Goal: Transaction & Acquisition: Purchase product/service

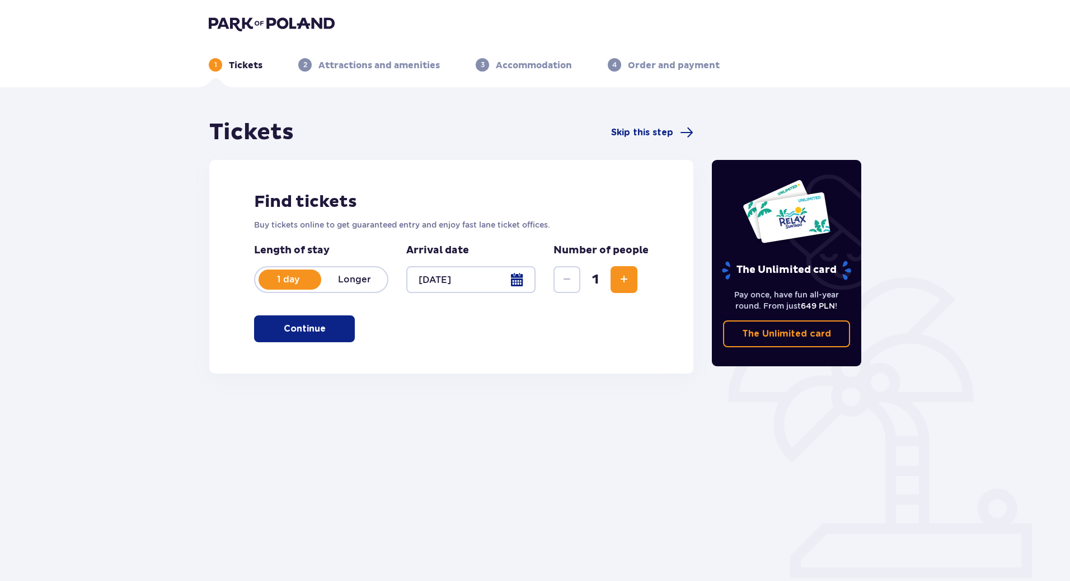
click at [622, 278] on span "Increase" at bounding box center [623, 279] width 13 height 13
click at [323, 332] on span "button" at bounding box center [327, 328] width 13 height 13
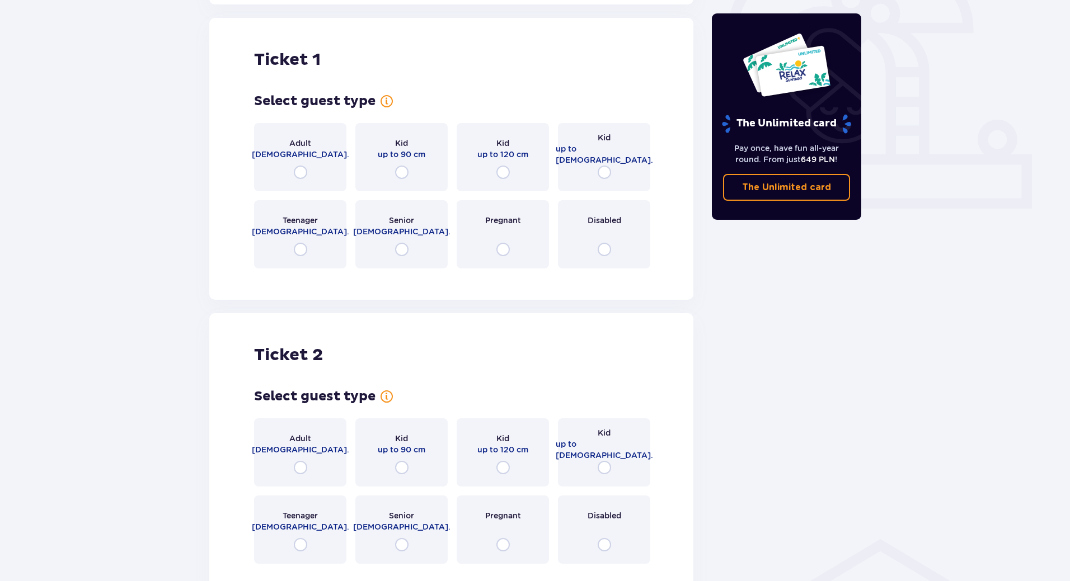
scroll to position [374, 0]
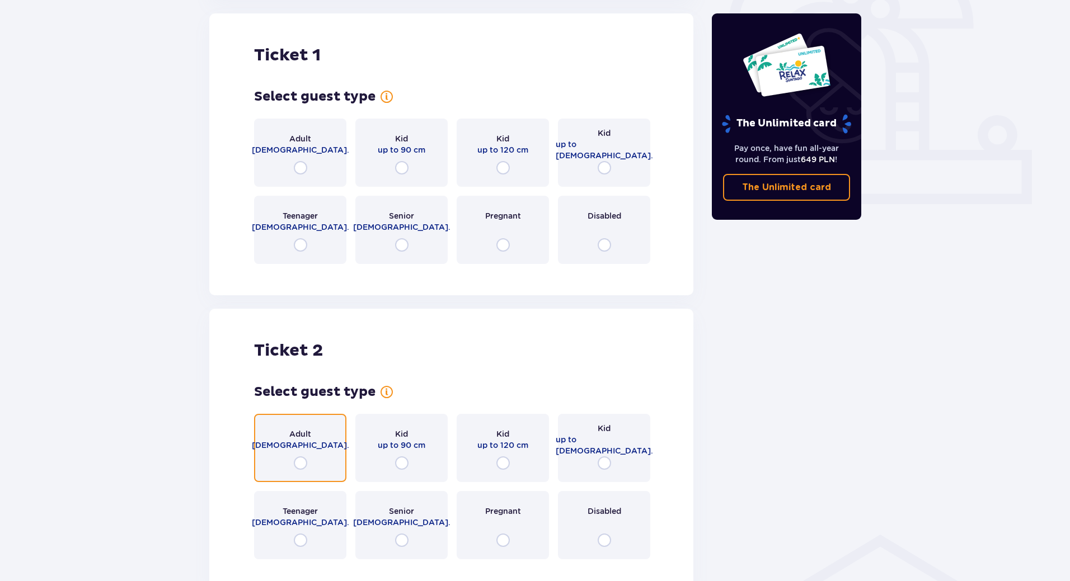
click at [299, 469] on input "radio" at bounding box center [300, 463] width 13 height 13
radio input "true"
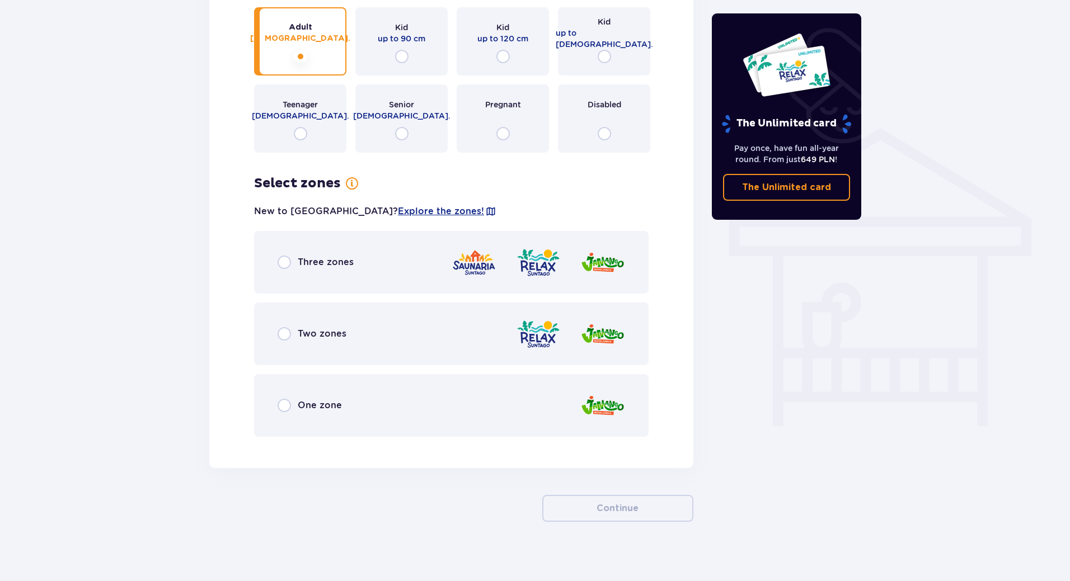
scroll to position [788, 0]
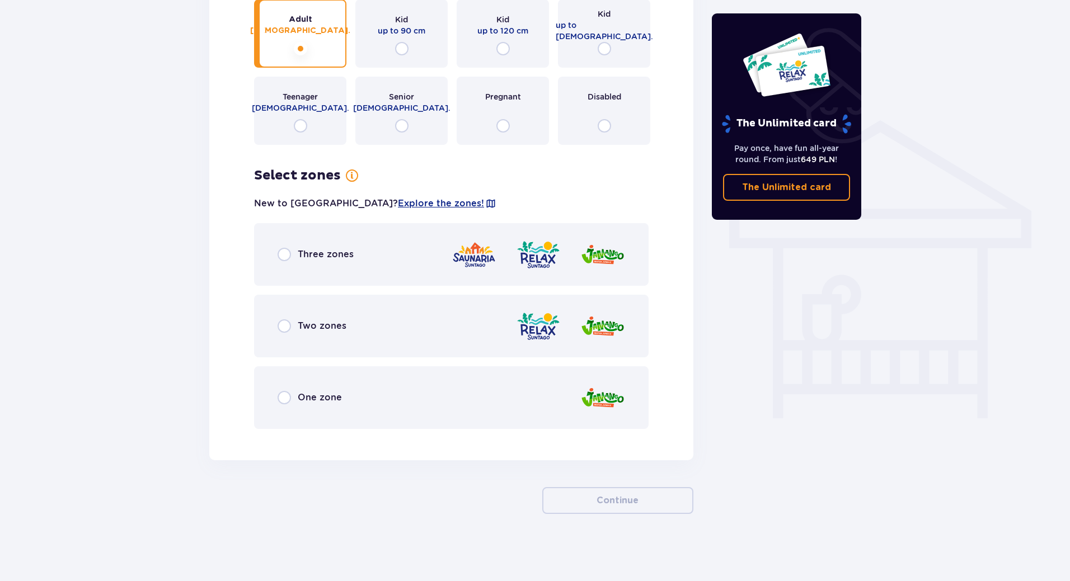
click at [281, 263] on div "Three zones" at bounding box center [451, 254] width 395 height 63
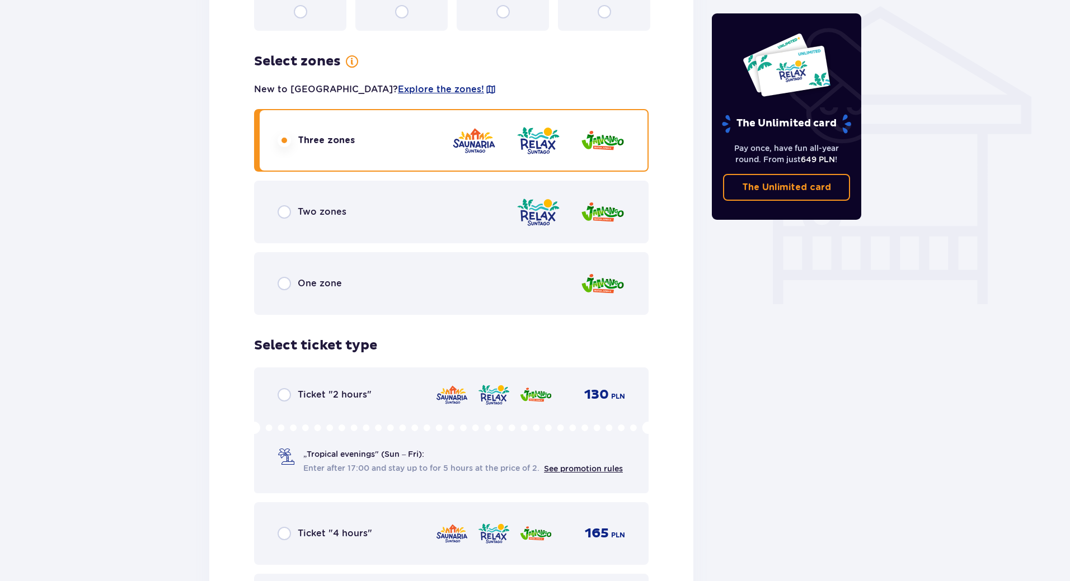
scroll to position [1110, 0]
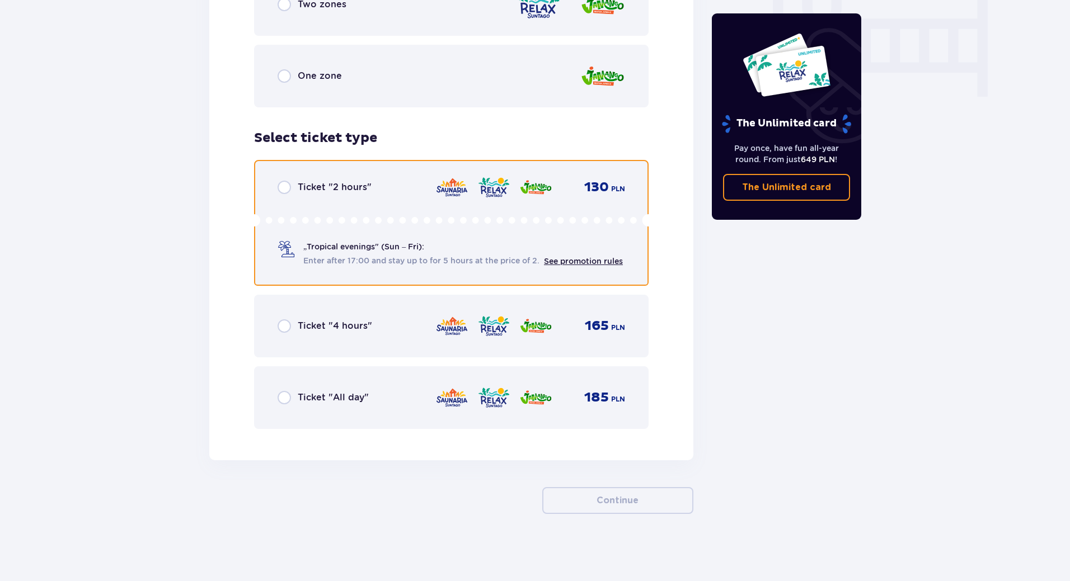
click at [285, 190] on input "radio" at bounding box center [284, 187] width 13 height 13
radio input "true"
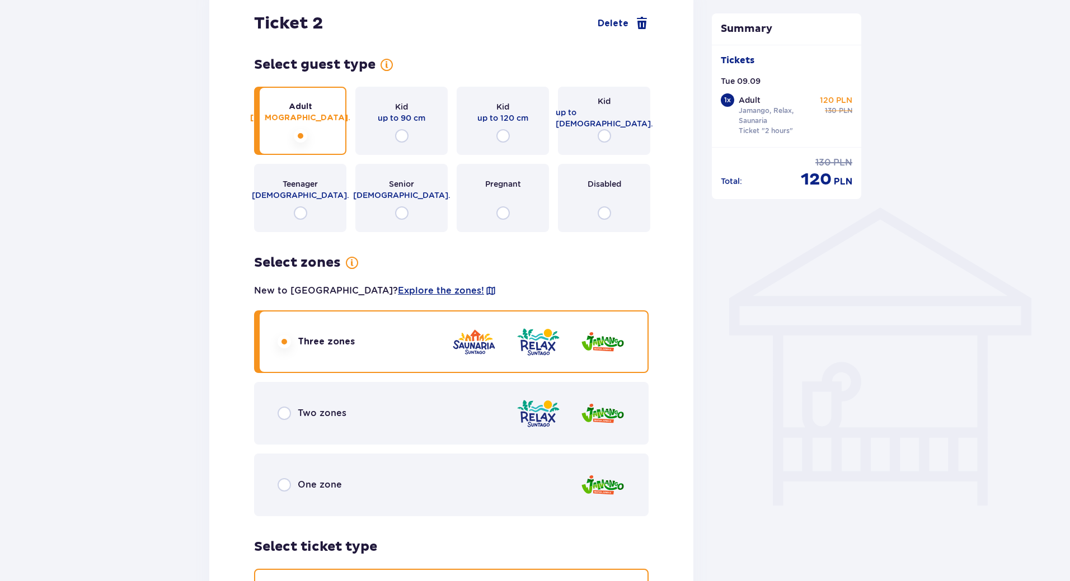
scroll to position [625, 0]
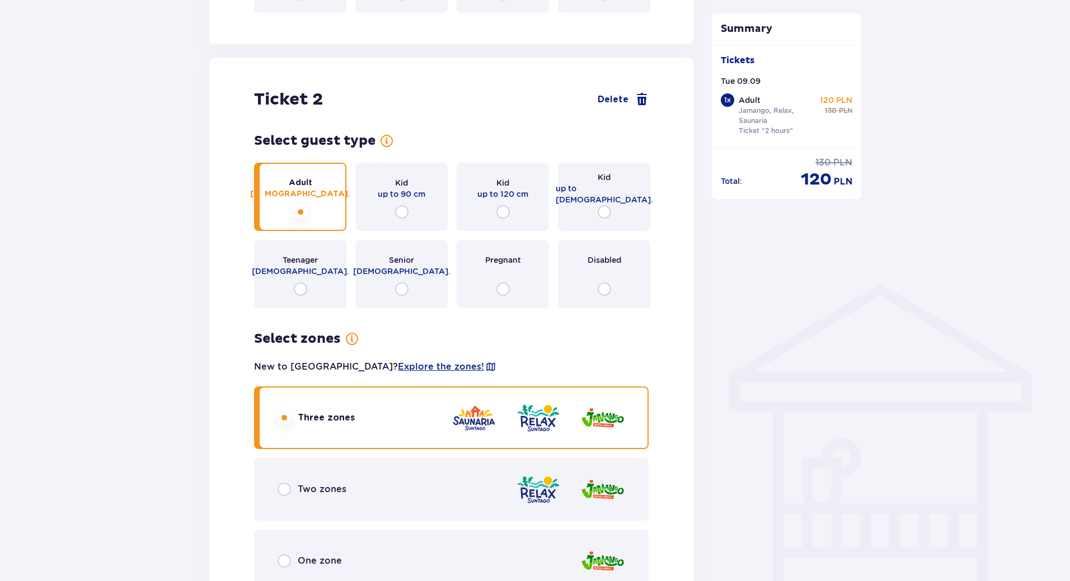
drag, startPoint x: 767, startPoint y: 310, endPoint x: 742, endPoint y: 320, distance: 27.1
click at [767, 310] on div "Summary Tickets Tue 09.09 1 x Adult Jamango, Relax, Saunaria Ticket "2 hours" 1…" at bounding box center [787, 247] width 168 height 1506
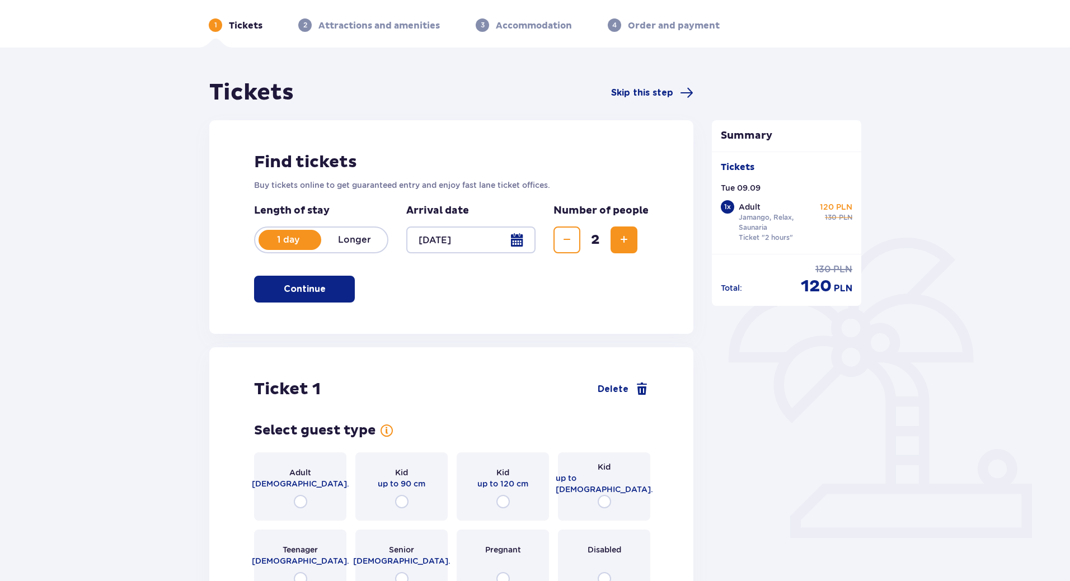
scroll to position [0, 0]
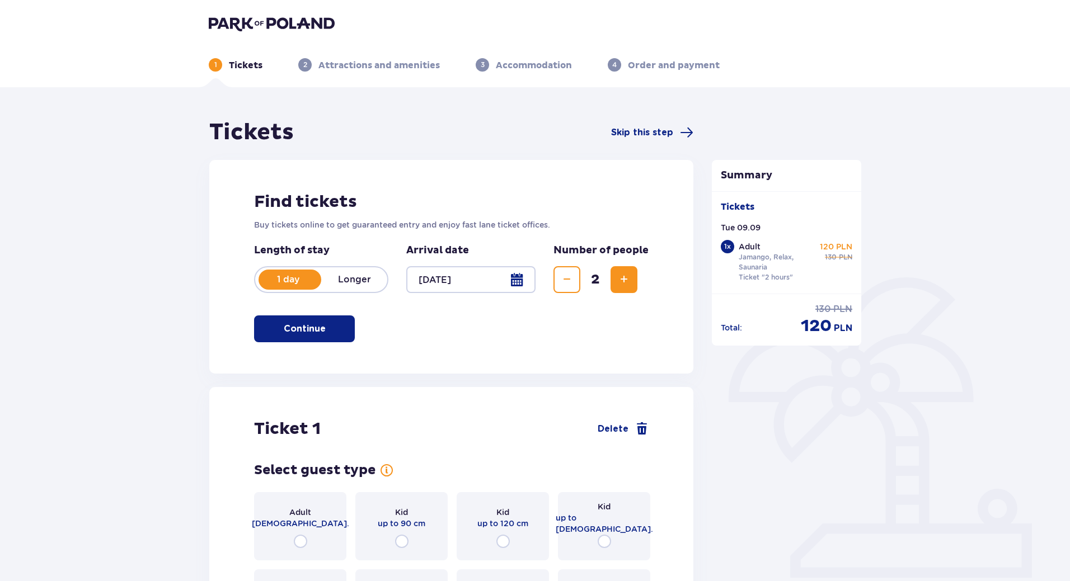
click at [415, 60] on p "Attractions and amenities" at bounding box center [378, 65] width 121 height 12
click at [247, 17] on img at bounding box center [272, 24] width 126 height 16
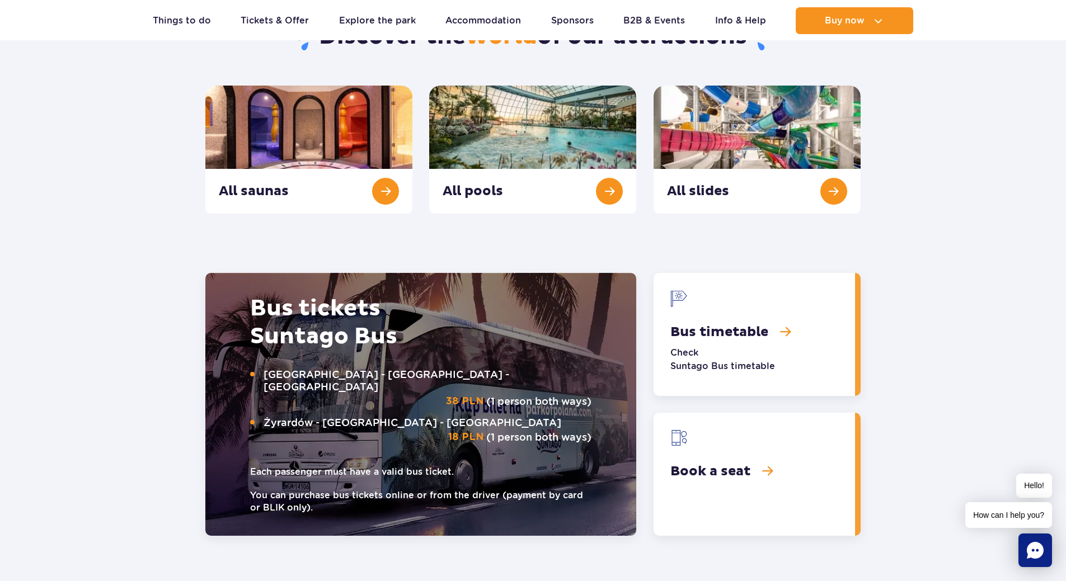
scroll to position [1213, 0]
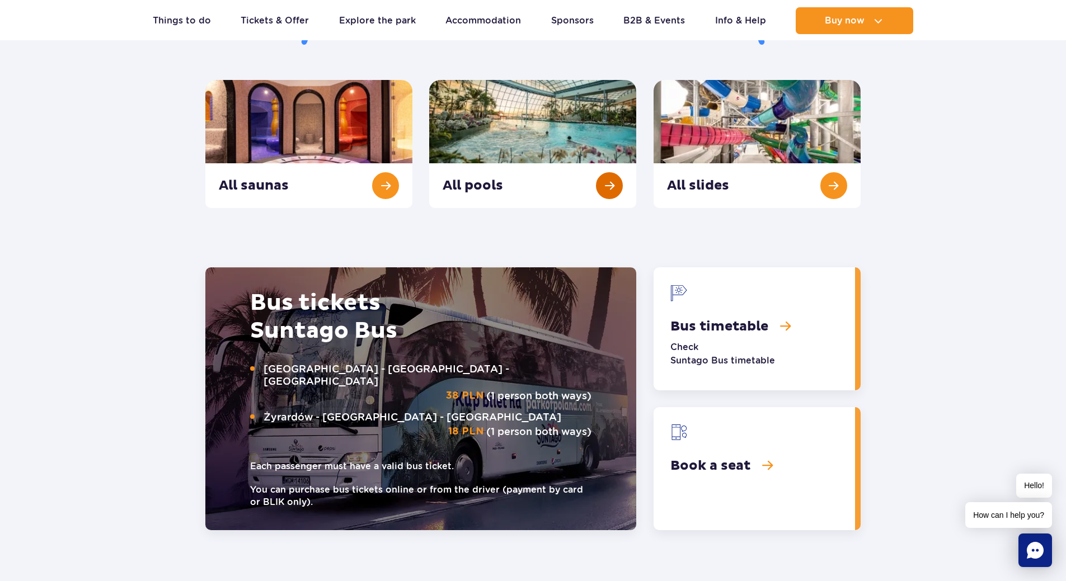
click at [576, 117] on link "All pools" at bounding box center [532, 144] width 207 height 128
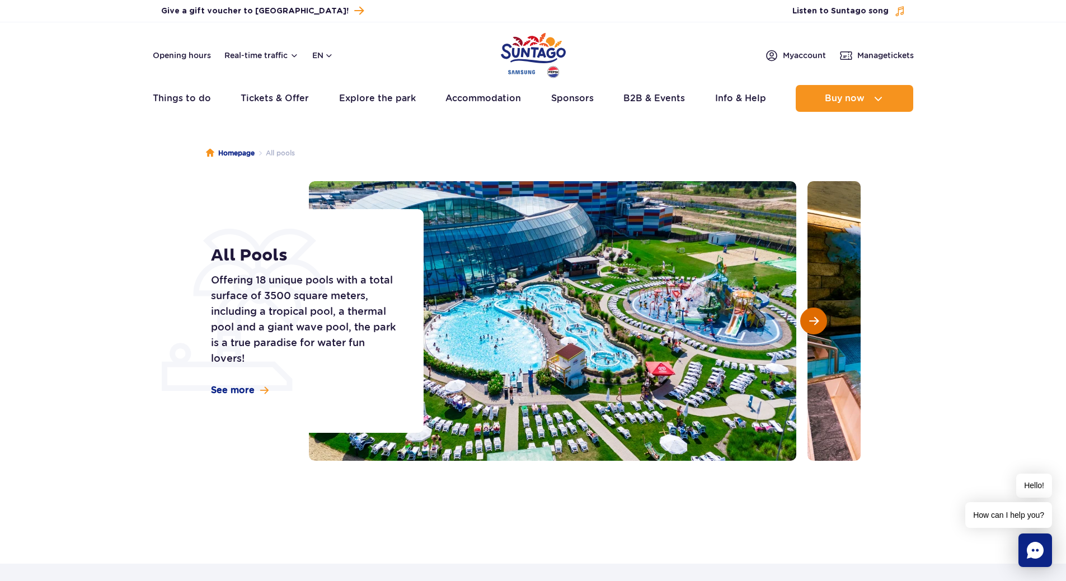
click at [816, 320] on span "Next slide" at bounding box center [814, 321] width 10 height 10
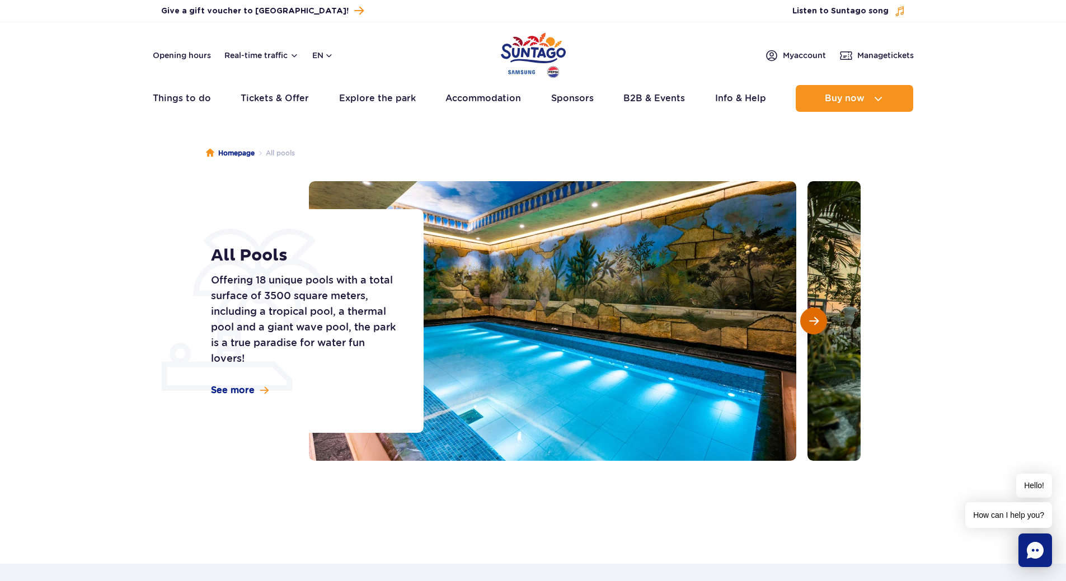
click at [816, 320] on span "Next slide" at bounding box center [814, 321] width 10 height 10
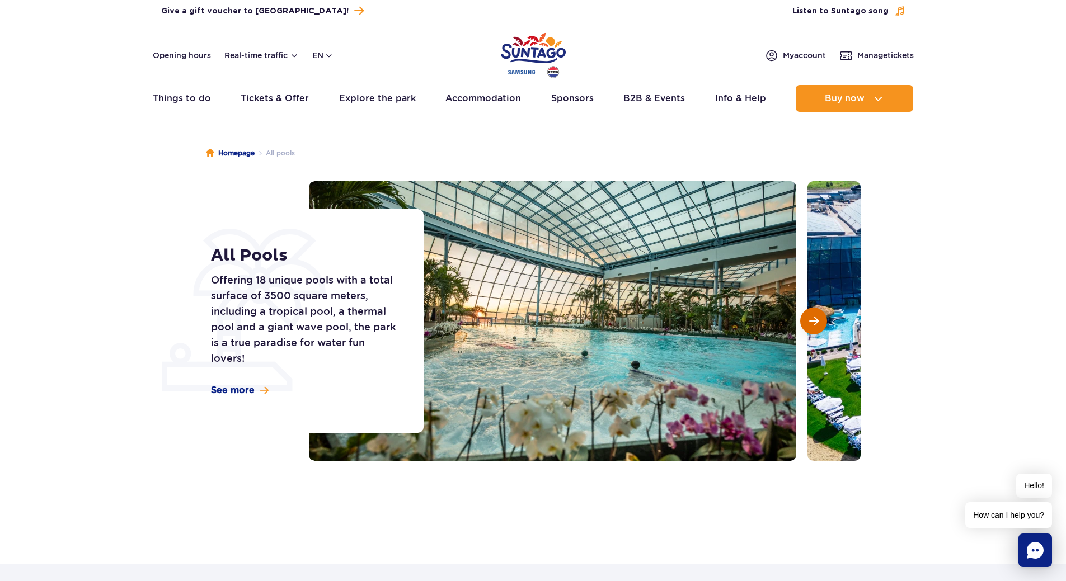
click at [816, 320] on span "Next slide" at bounding box center [814, 321] width 10 height 10
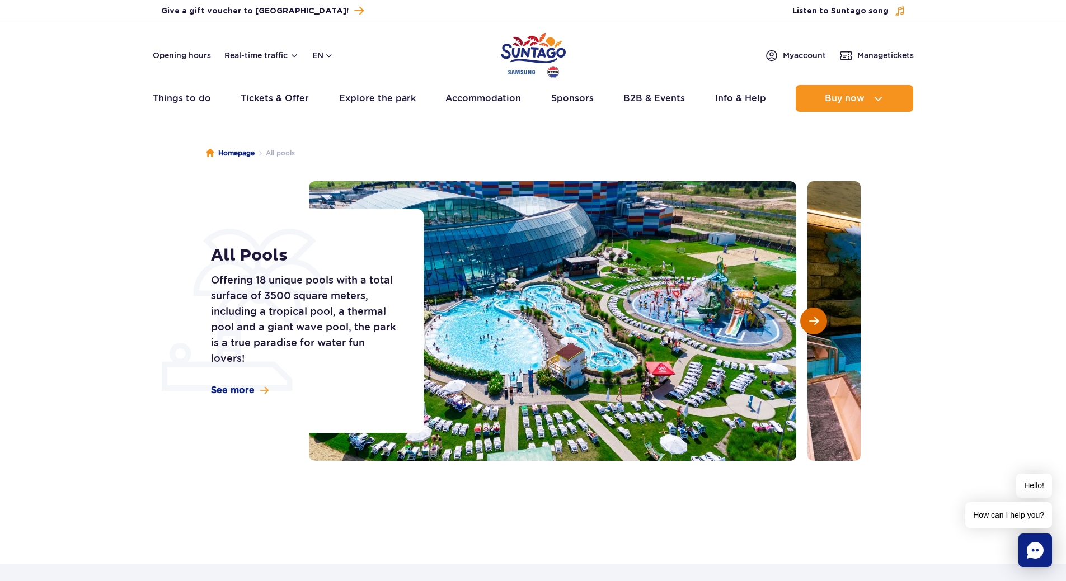
click at [816, 320] on span "Next slide" at bounding box center [814, 321] width 10 height 10
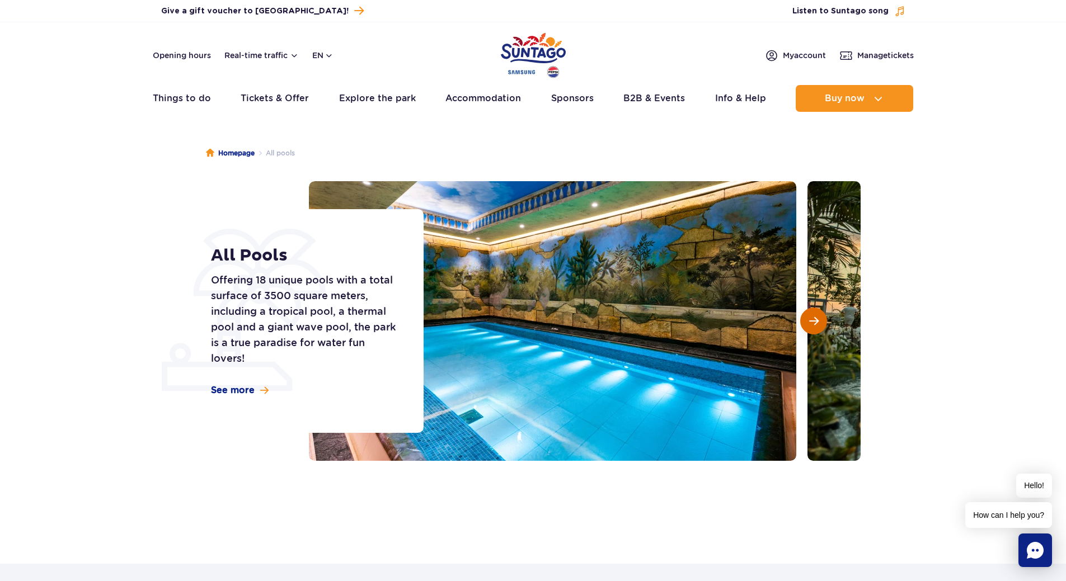
click at [816, 320] on span "Next slide" at bounding box center [814, 321] width 10 height 10
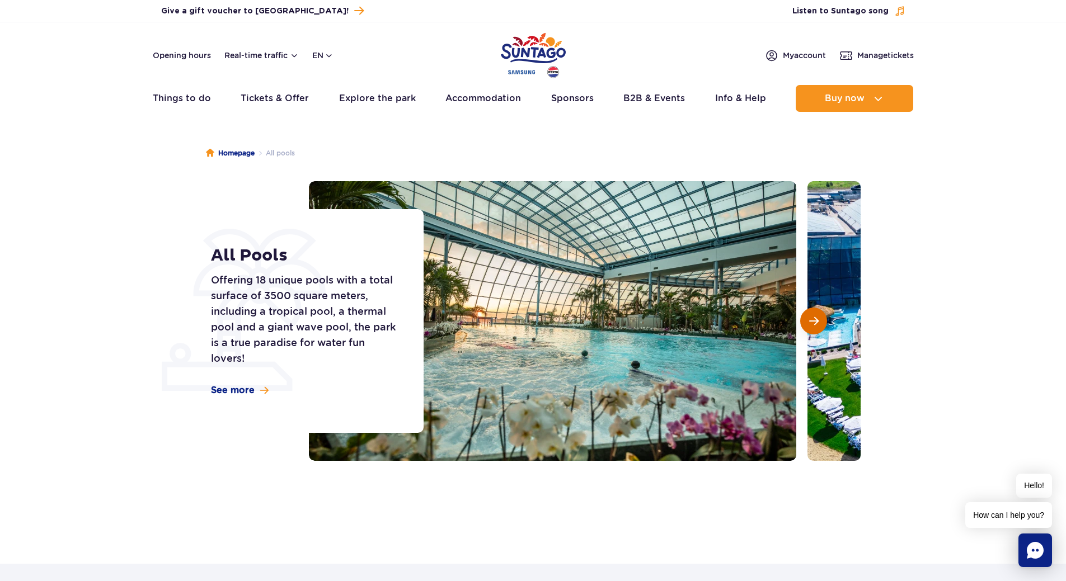
click at [816, 320] on span "Next slide" at bounding box center [814, 321] width 10 height 10
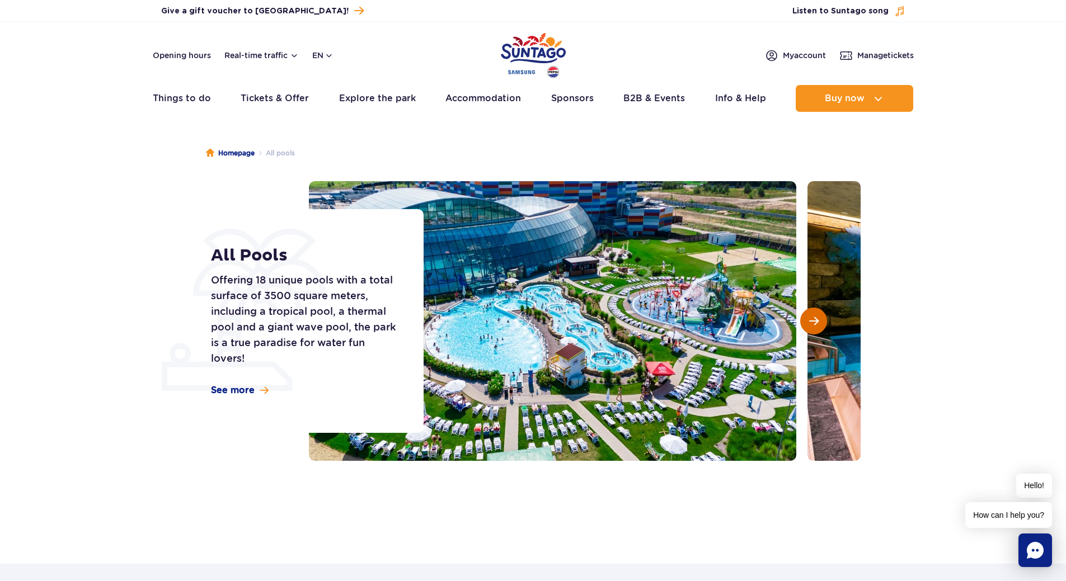
click at [816, 320] on span "Next slide" at bounding box center [814, 321] width 10 height 10
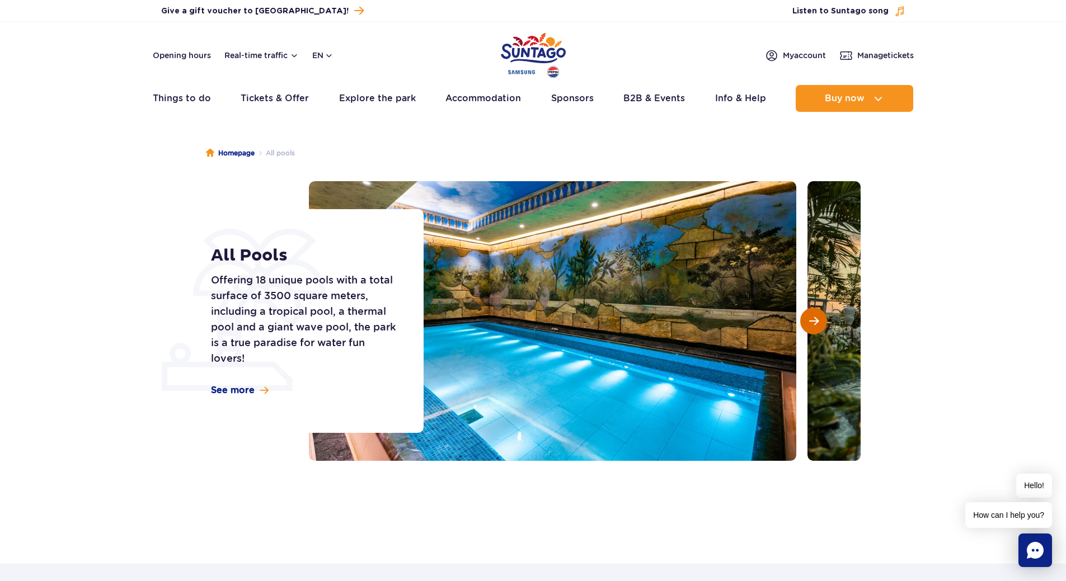
click at [817, 324] on span "Next slide" at bounding box center [814, 321] width 10 height 10
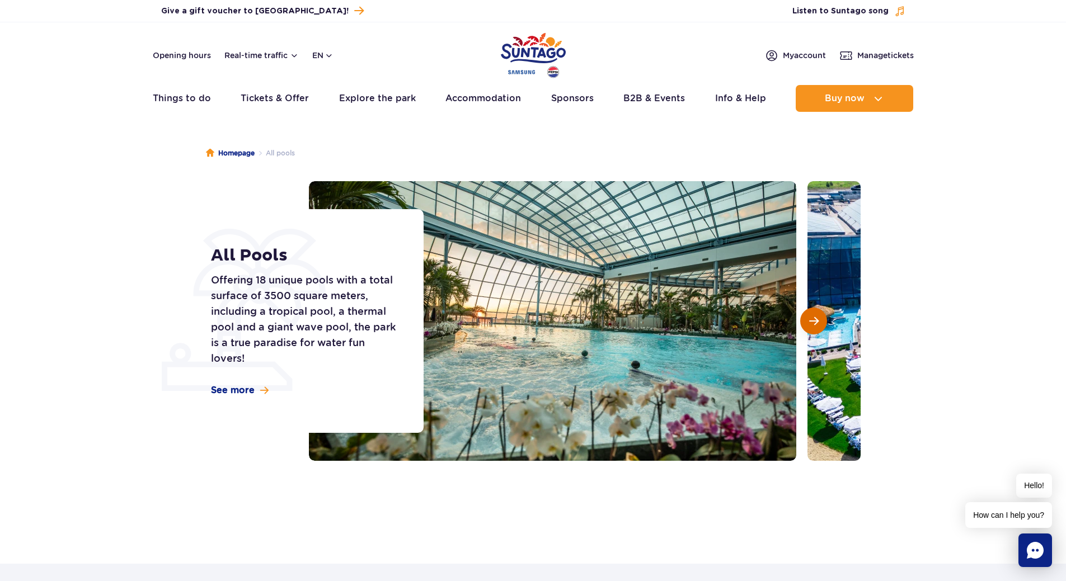
click at [817, 324] on span "Next slide" at bounding box center [814, 321] width 10 height 10
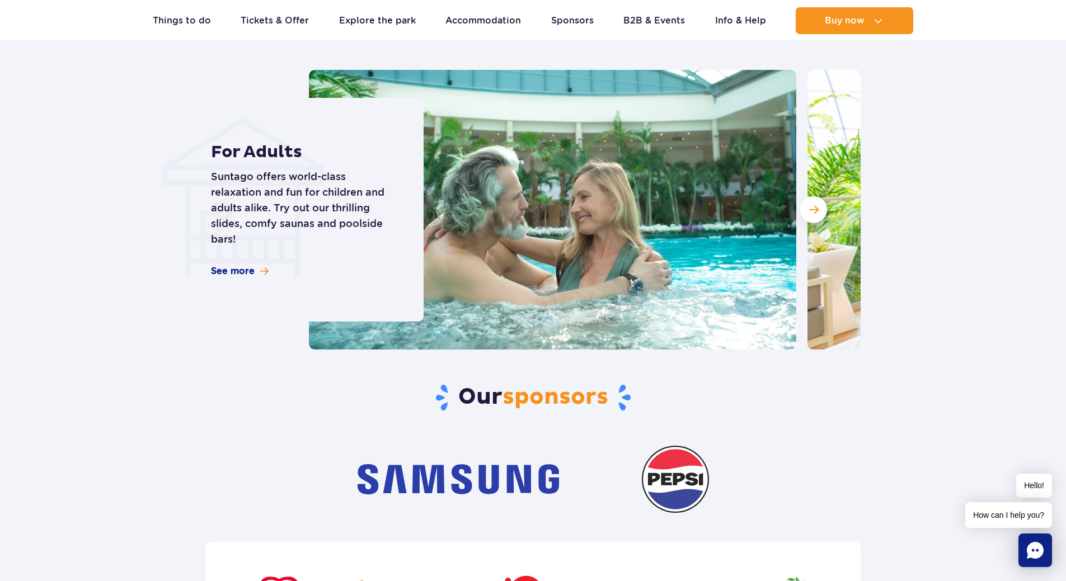
scroll to position [3152, 0]
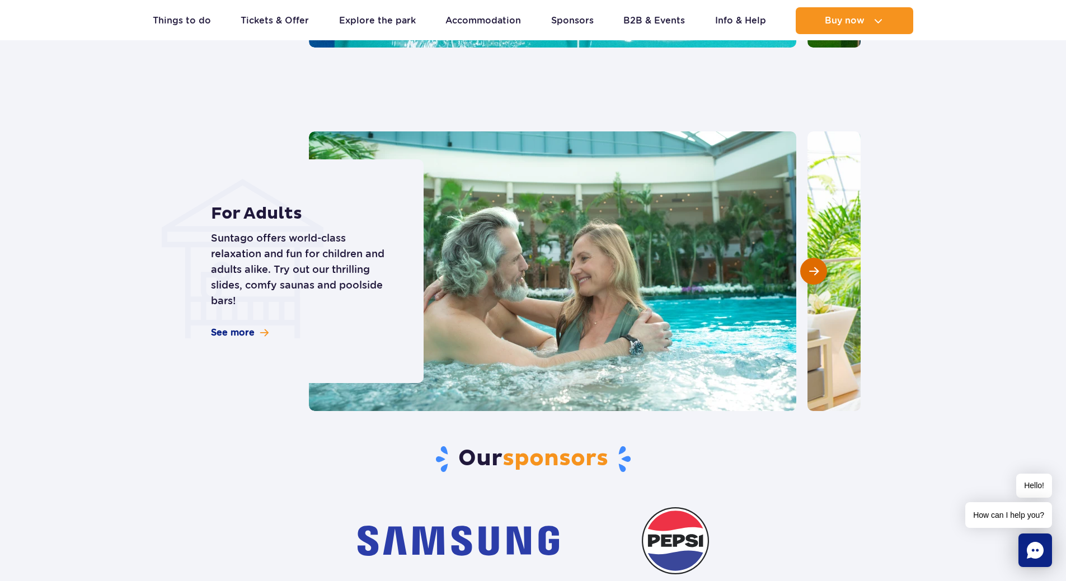
click at [815, 269] on span "Next slide" at bounding box center [814, 271] width 10 height 10
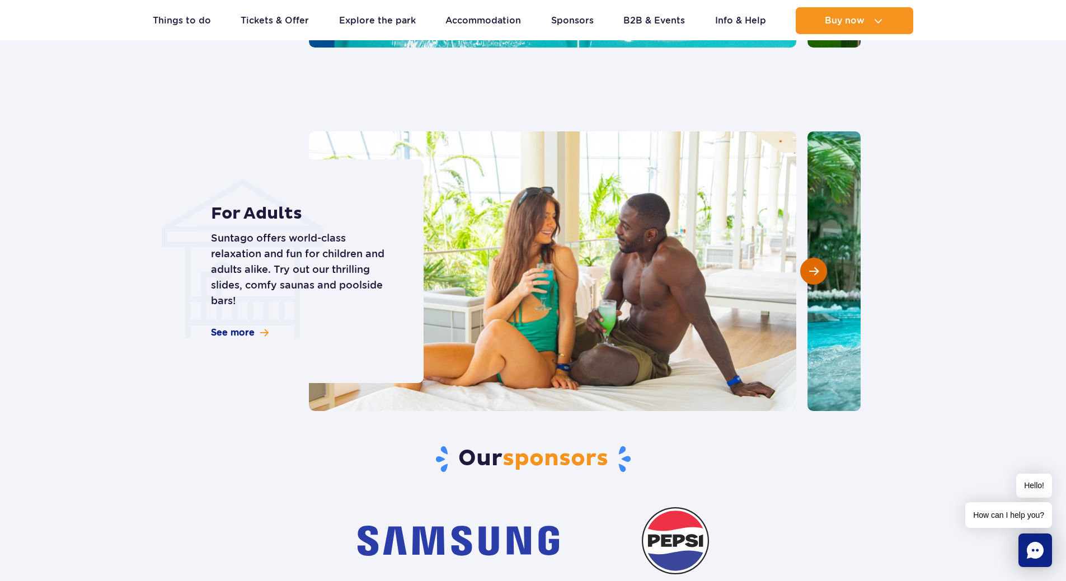
click at [815, 269] on span "Next slide" at bounding box center [814, 271] width 10 height 10
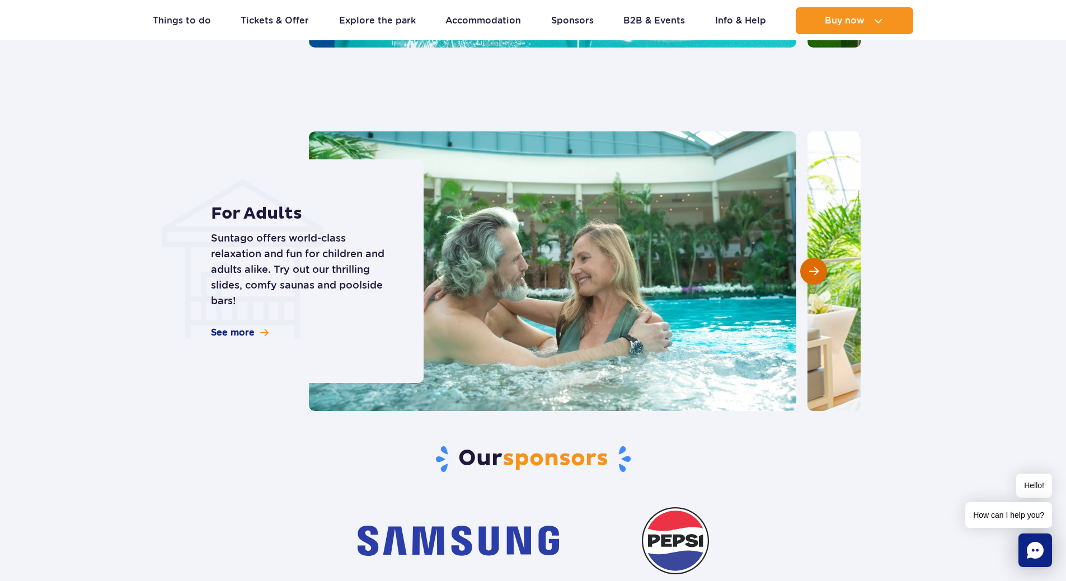
click at [815, 269] on span "Next slide" at bounding box center [814, 271] width 10 height 10
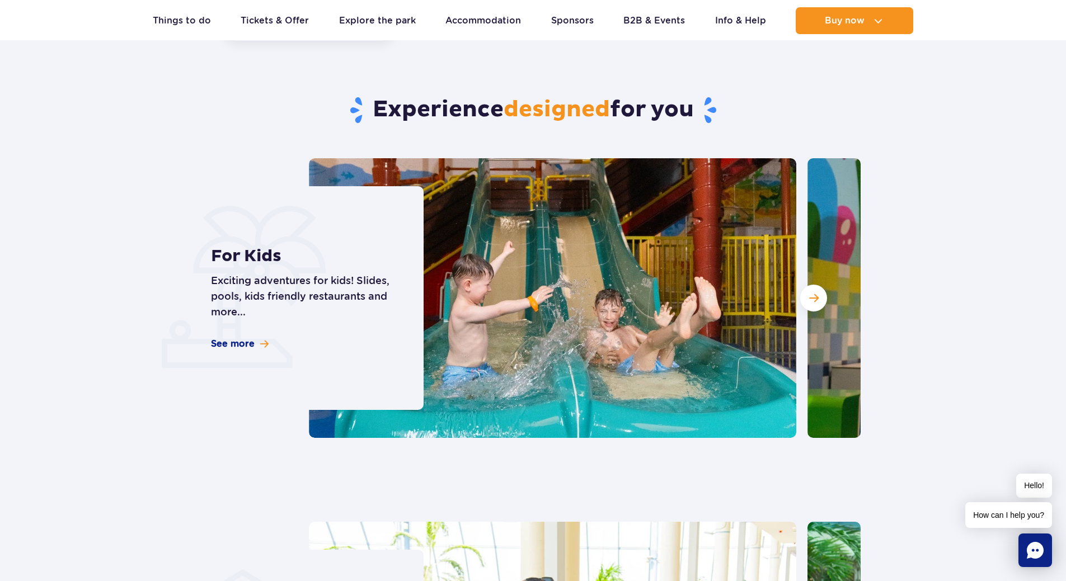
scroll to position [2668, 0]
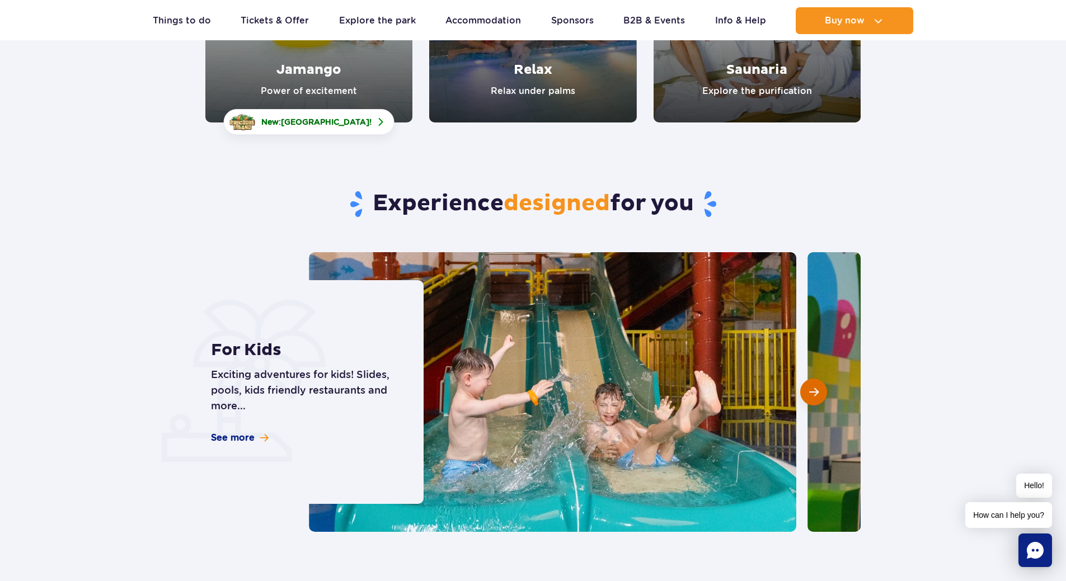
click at [817, 396] on span "Next slide" at bounding box center [814, 392] width 10 height 10
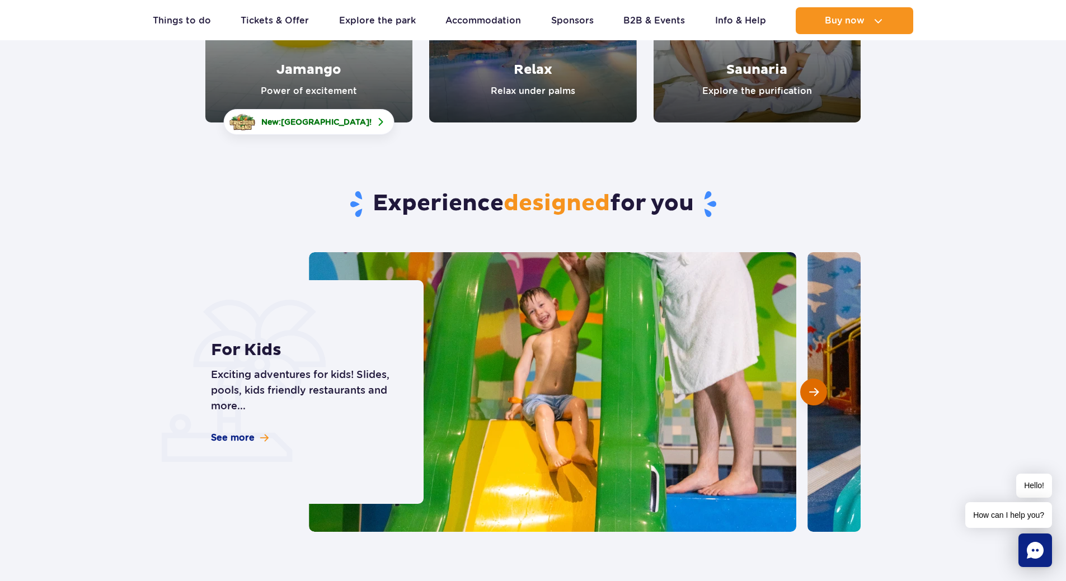
click at [817, 396] on span "Next slide" at bounding box center [814, 392] width 10 height 10
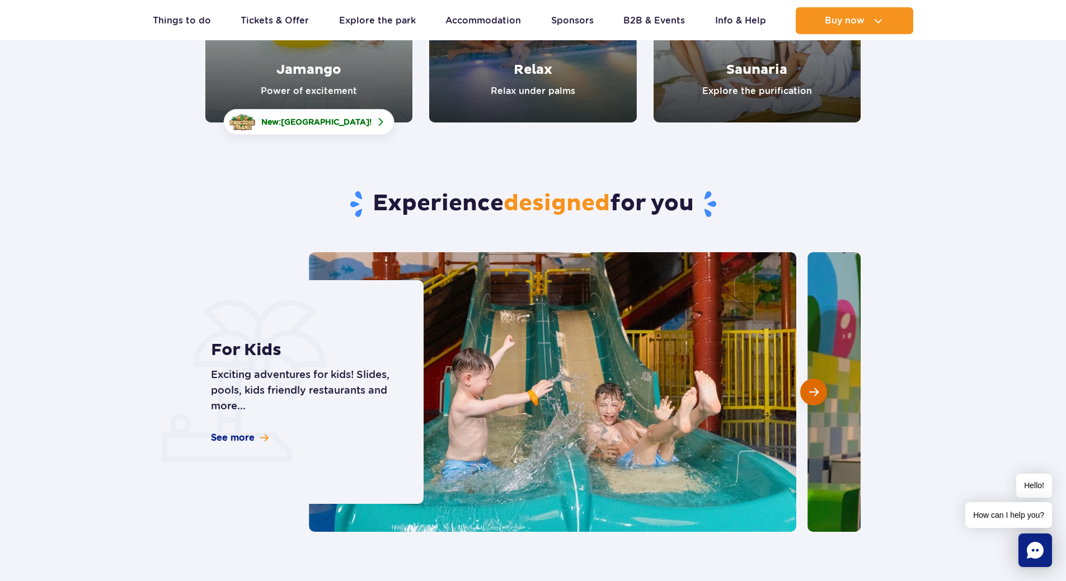
click at [813, 394] on span "Next slide" at bounding box center [814, 392] width 10 height 10
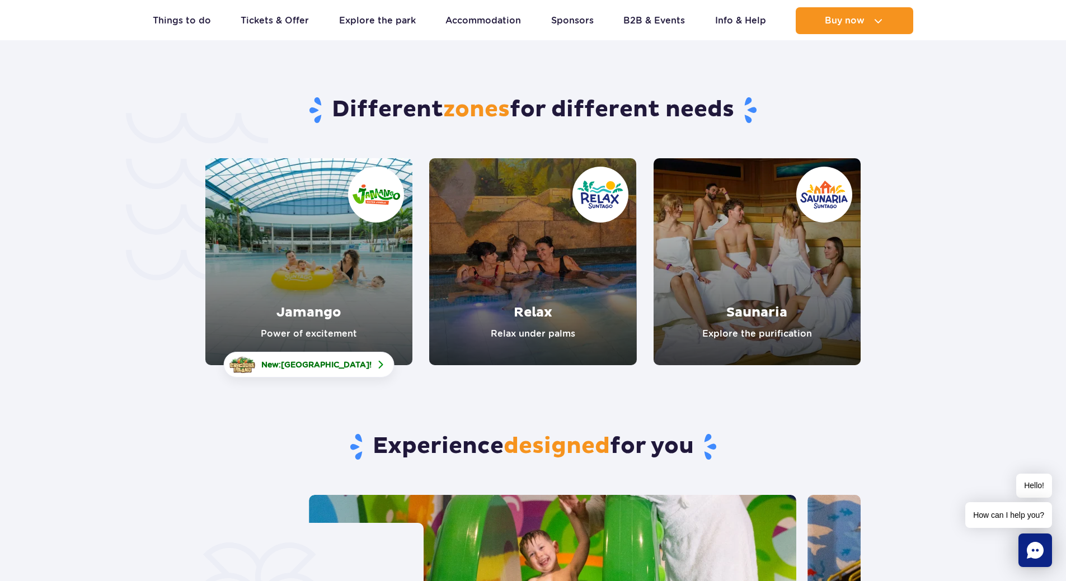
scroll to position [3998, 0]
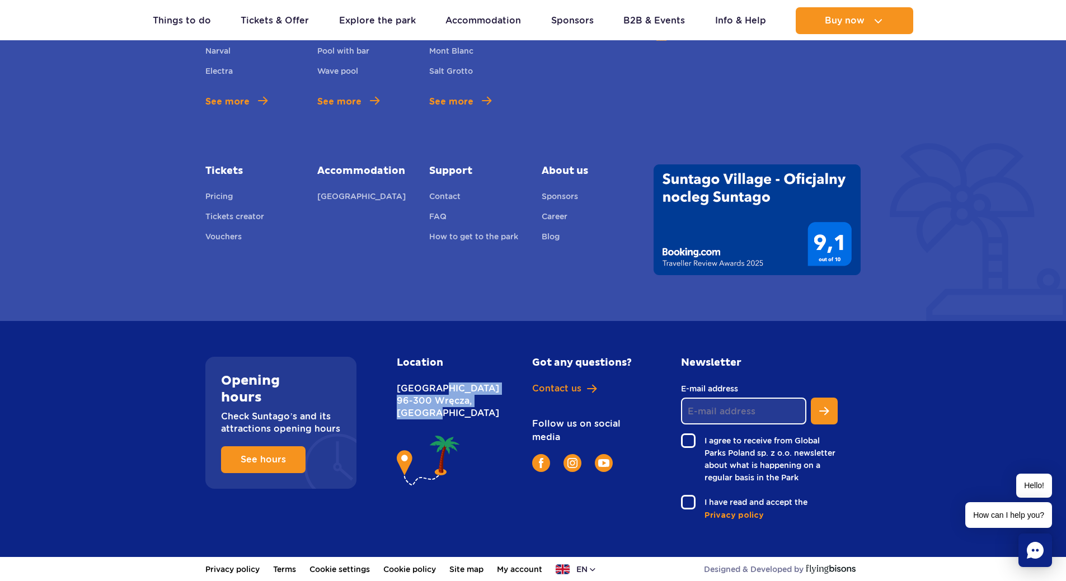
drag, startPoint x: 397, startPoint y: 386, endPoint x: 464, endPoint y: 427, distance: 79.1
click at [464, 427] on div "Location Nowy Świat [STREET_ADDRESS]" at bounding box center [451, 439] width 127 height 165
copy p "Nowy Świat [STREET_ADDRESS]"
